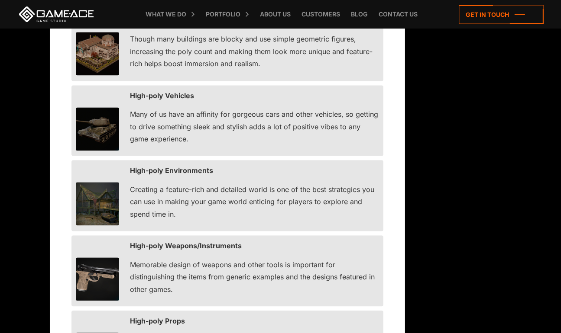
click at [223, 209] on p "Creating a feature-rich and detailed world is one of the best strategies you ca…" at bounding box center [254, 202] width 249 height 37
click at [97, 204] on img at bounding box center [97, 203] width 43 height 43
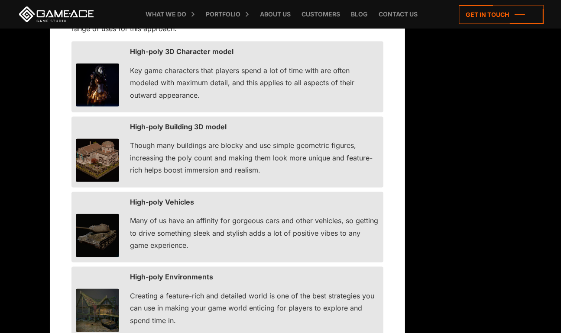
scroll to position [1372, 0]
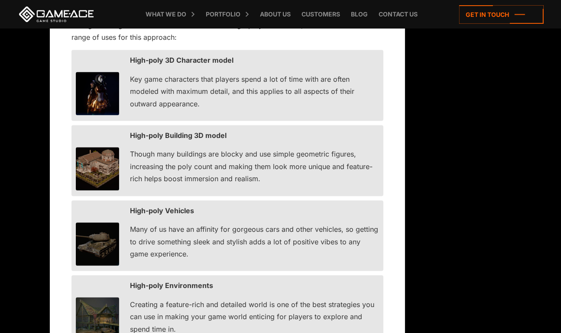
click at [97, 170] on img at bounding box center [97, 169] width 43 height 43
click at [217, 156] on p "Though many buildings are blocky and use simple geometric figures, increasing t…" at bounding box center [254, 167] width 249 height 37
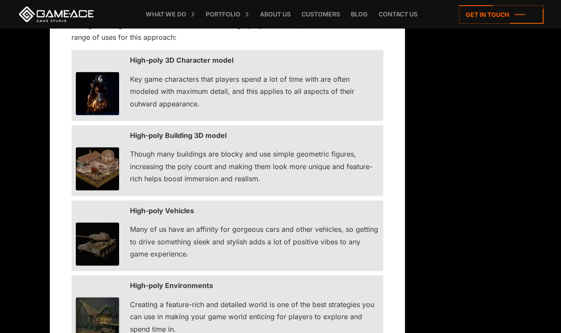
click at [163, 136] on strong "High-poly Building 3D model" at bounding box center [178, 136] width 97 height 9
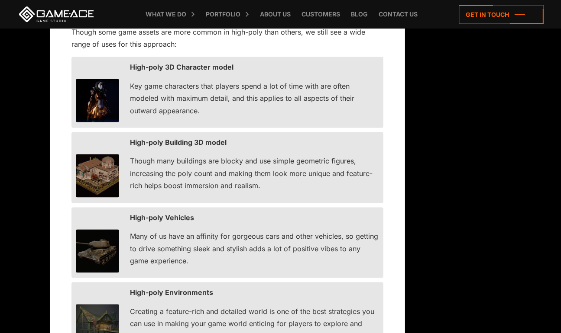
scroll to position [1369, 0]
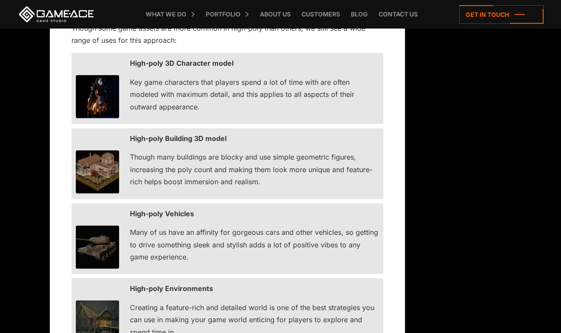
click at [101, 165] on img at bounding box center [97, 172] width 43 height 43
click at [100, 167] on img at bounding box center [97, 172] width 43 height 43
click at [100, 168] on img at bounding box center [97, 172] width 43 height 43
click at [101, 172] on img at bounding box center [97, 172] width 43 height 43
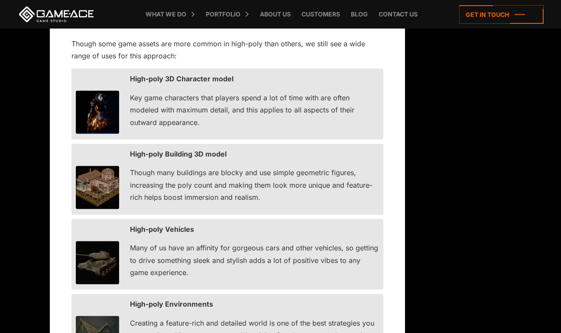
scroll to position [1354, 0]
click at [97, 194] on img at bounding box center [97, 187] width 43 height 43
click at [99, 184] on img at bounding box center [97, 187] width 43 height 43
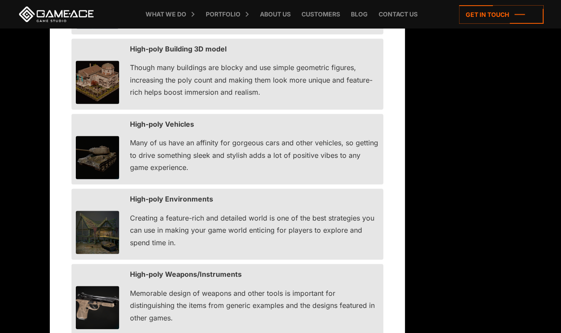
scroll to position [1459, 0]
click at [97, 219] on img at bounding box center [97, 231] width 43 height 43
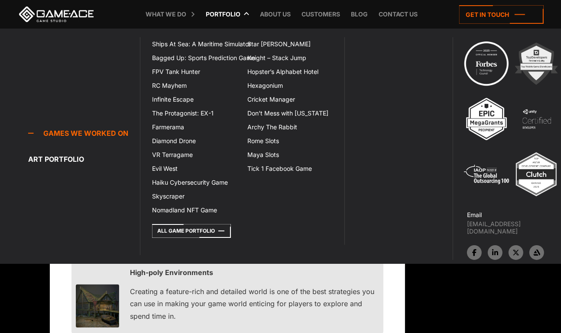
scroll to position [1378, 0]
